Goal: Task Accomplishment & Management: Manage account settings

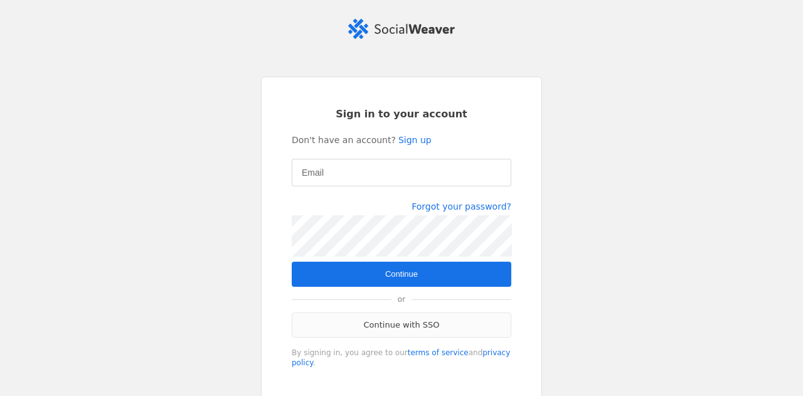
click at [369, 327] on link "Continue with SSO" at bounding box center [401, 324] width 219 height 25
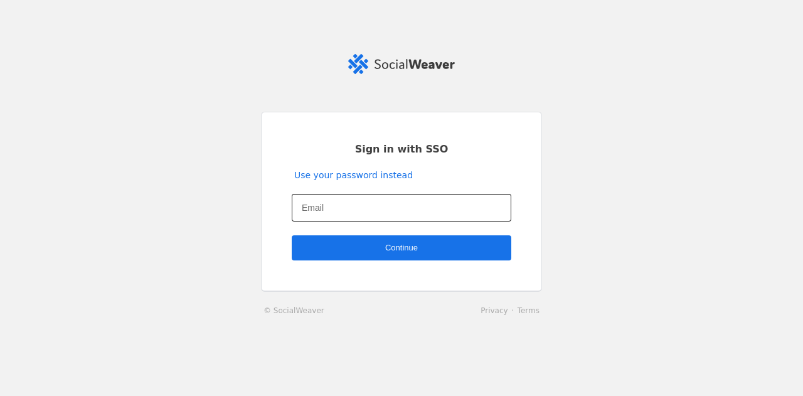
click at [350, 208] on input "Email" at bounding box center [401, 207] width 199 height 15
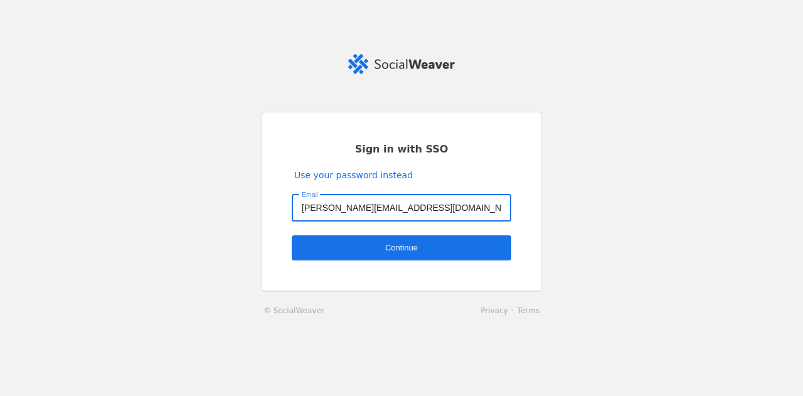
type input "kevin.taylor1@jll.com"
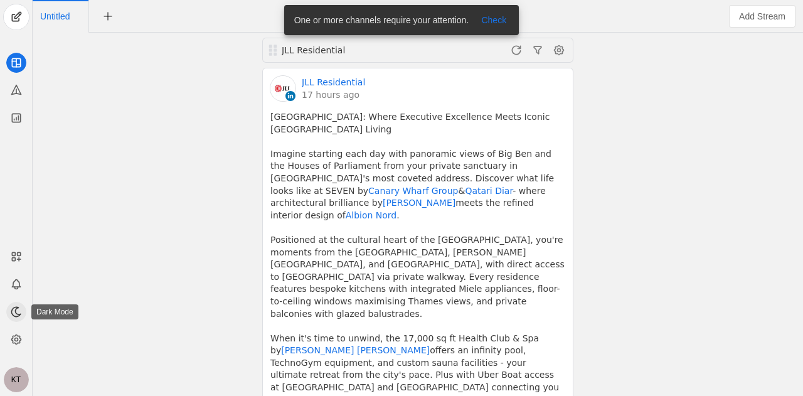
click at [18, 320] on app-icon at bounding box center [16, 312] width 20 height 20
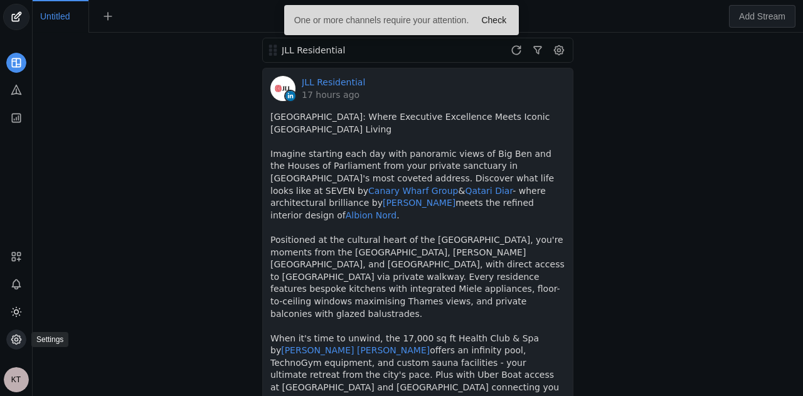
click at [23, 334] on app-icon at bounding box center [16, 339] width 20 height 20
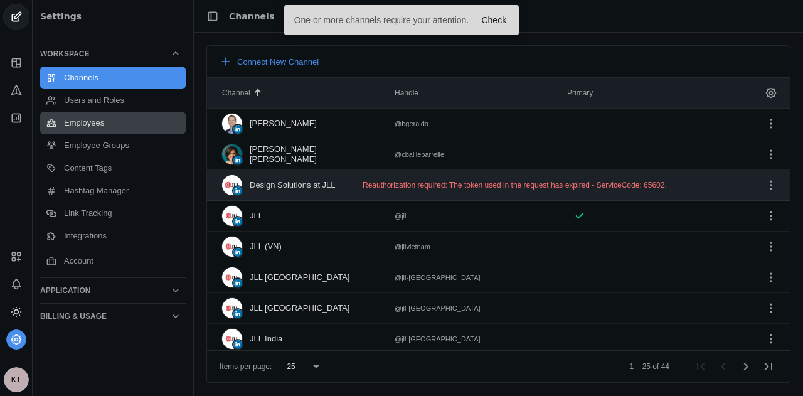
click at [113, 119] on link "Employees" at bounding box center [112, 123] width 145 height 23
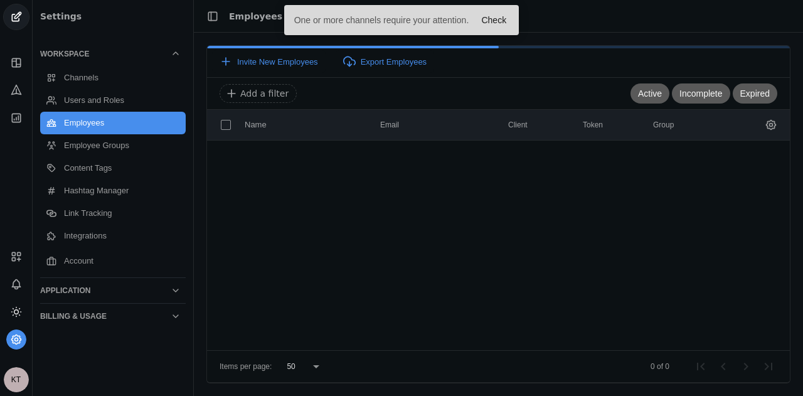
click at [341, 13] on div "One or more channels require your attention." at bounding box center [379, 20] width 190 height 30
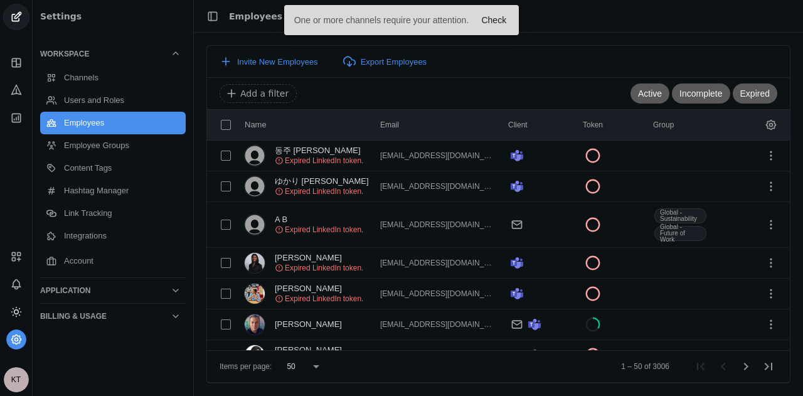
click at [337, 19] on div "One or more channels require your attention." at bounding box center [379, 20] width 190 height 30
click at [354, 97] on input at bounding box center [429, 93] width 408 height 15
type input "lara laws"
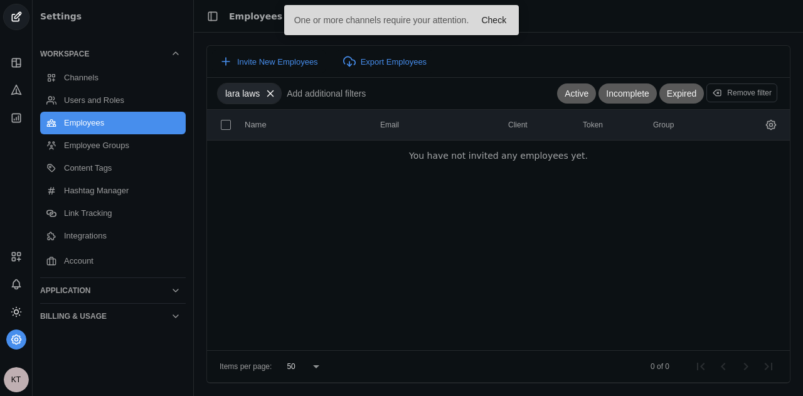
click at [276, 90] on app-icon at bounding box center [270, 93] width 21 height 11
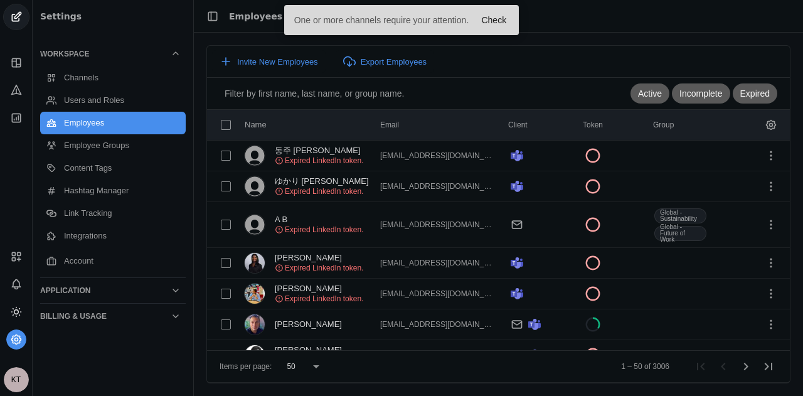
click at [270, 91] on input at bounding box center [429, 93] width 408 height 15
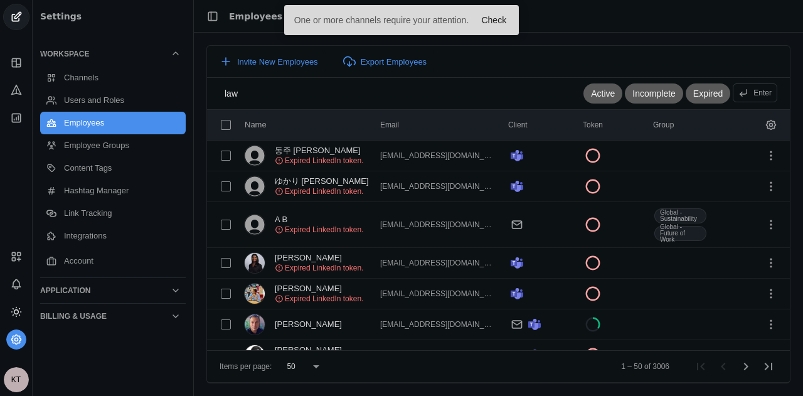
type input "laws"
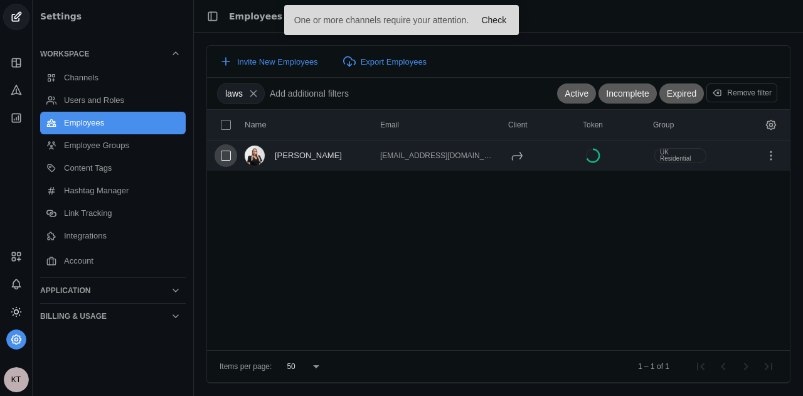
click at [225, 154] on input "checkbox" at bounding box center [225, 155] width 23 height 23
checkbox input "true"
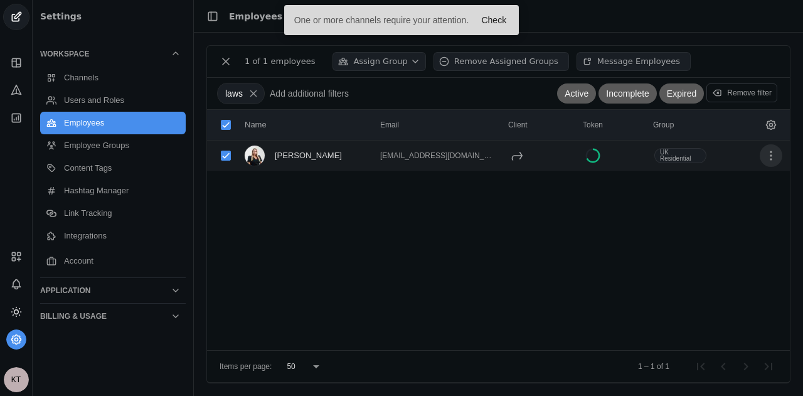
click at [770, 156] on span "undefined" at bounding box center [770, 155] width 23 height 23
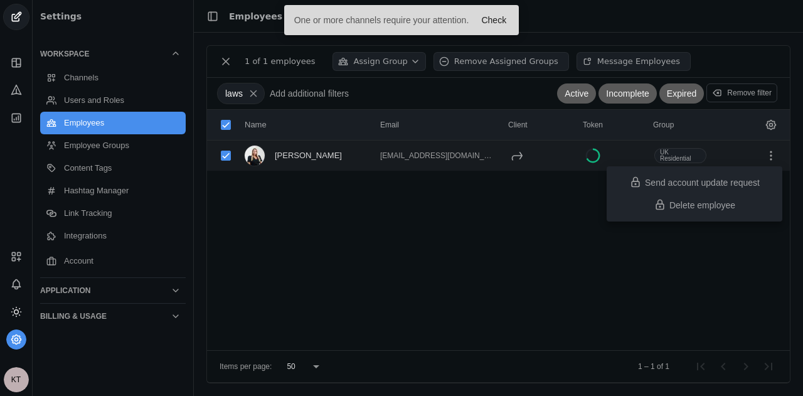
click at [423, 193] on div at bounding box center [401, 198] width 803 height 396
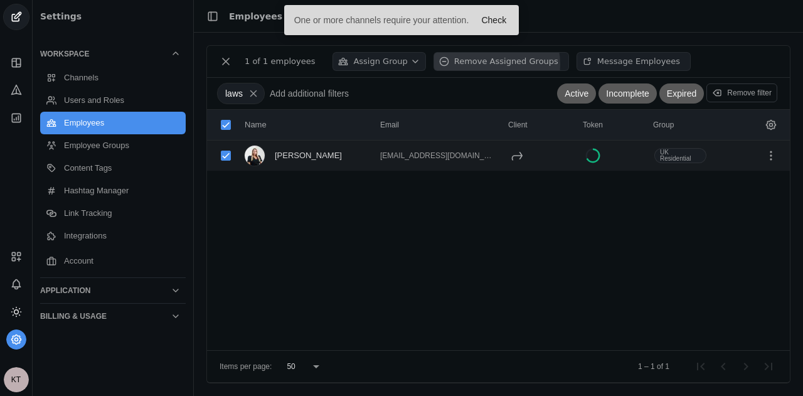
click at [460, 64] on div "Remove Assigned Groups" at bounding box center [506, 61] width 104 height 13
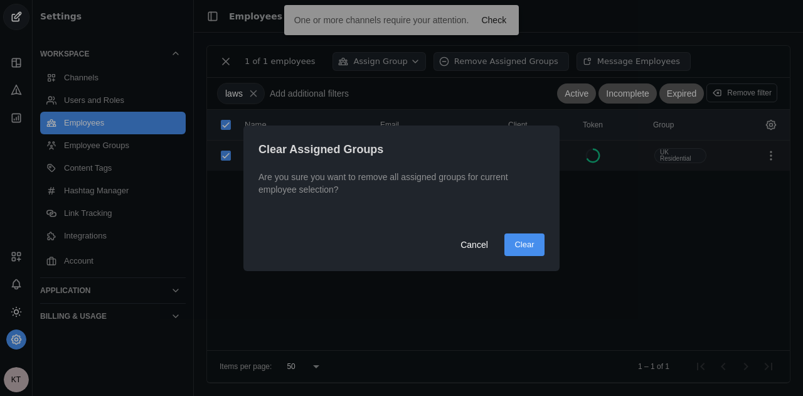
click at [529, 241] on span "Clear" at bounding box center [523, 244] width 19 height 13
checkbox input "false"
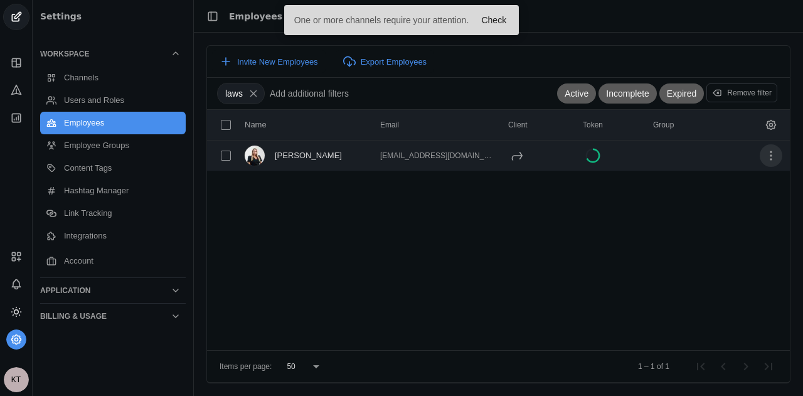
click at [770, 161] on span "undefined" at bounding box center [770, 155] width 23 height 23
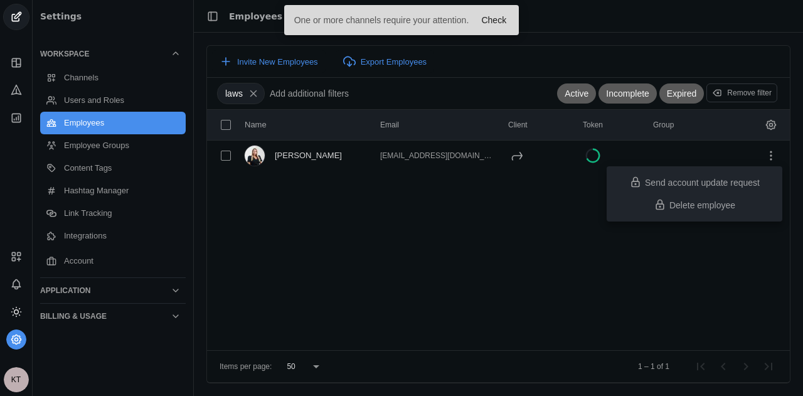
click at [364, 235] on div at bounding box center [401, 198] width 803 height 396
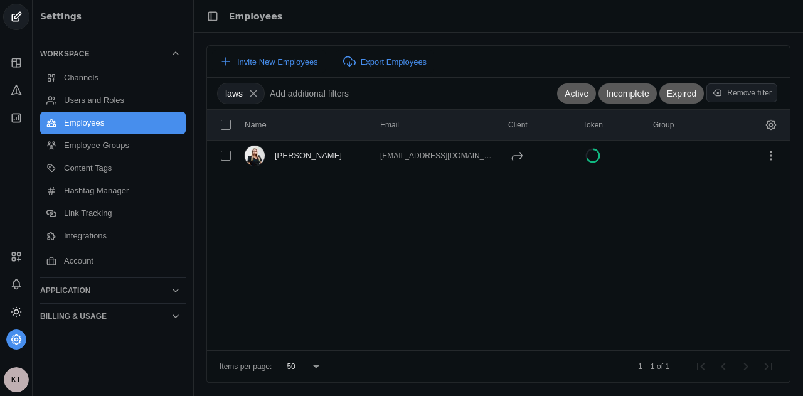
click at [749, 94] on div "Remove filter" at bounding box center [752, 93] width 50 height 10
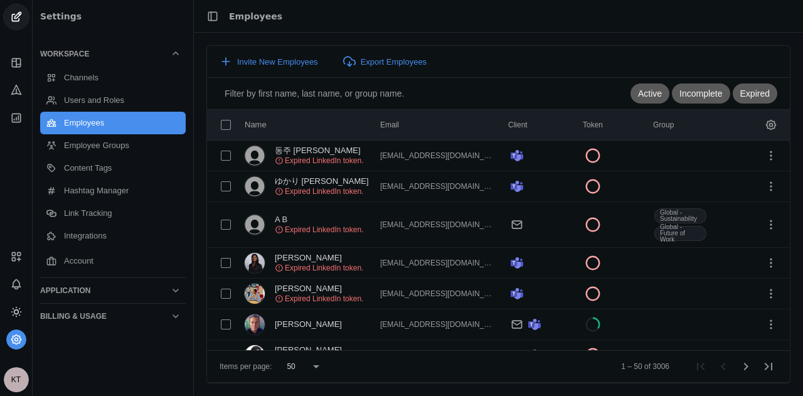
click at [383, 104] on div "Active Incomplete Expired" at bounding box center [498, 93] width 558 height 31
click at [366, 94] on input at bounding box center [429, 93] width 408 height 15
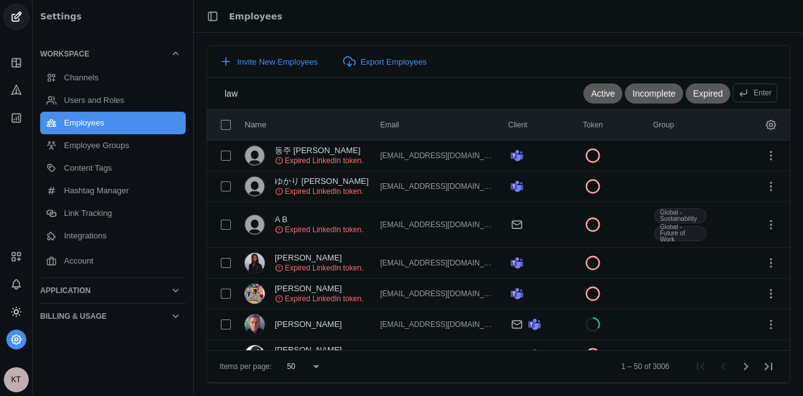
type input "laws"
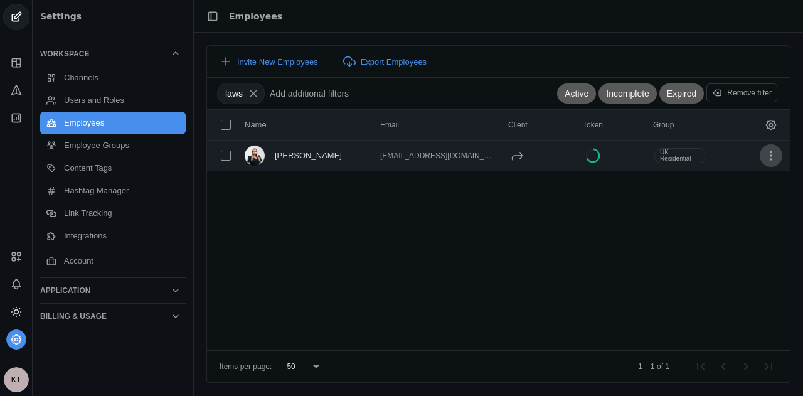
click at [762, 162] on span "undefined" at bounding box center [770, 155] width 23 height 23
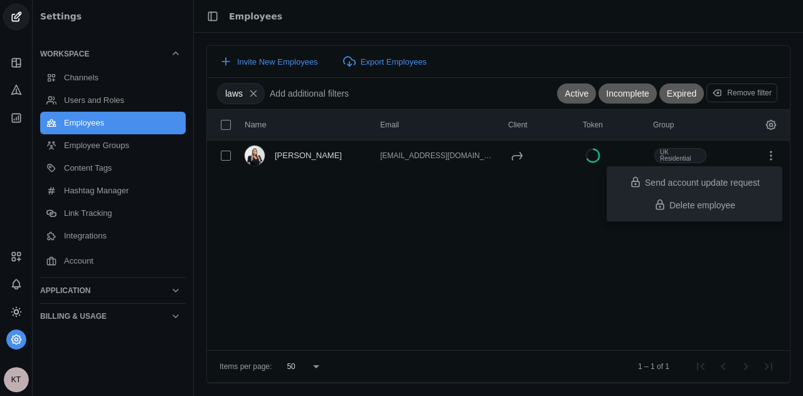
click at [468, 227] on div at bounding box center [401, 198] width 803 height 396
